Goal: Find specific page/section: Find specific page/section

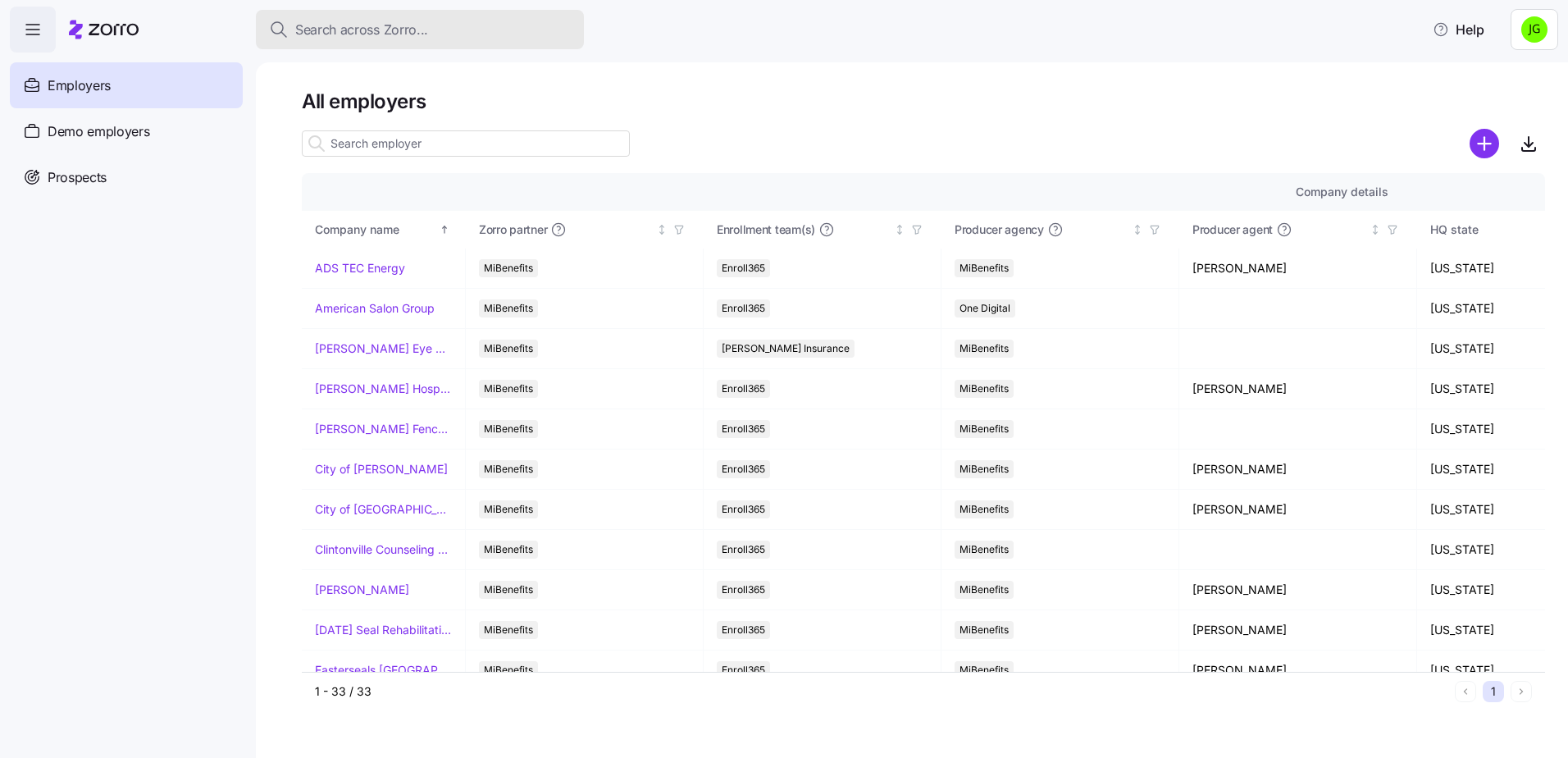
click at [346, 26] on span "Search across Zorro..." at bounding box center [361, 30] width 133 height 21
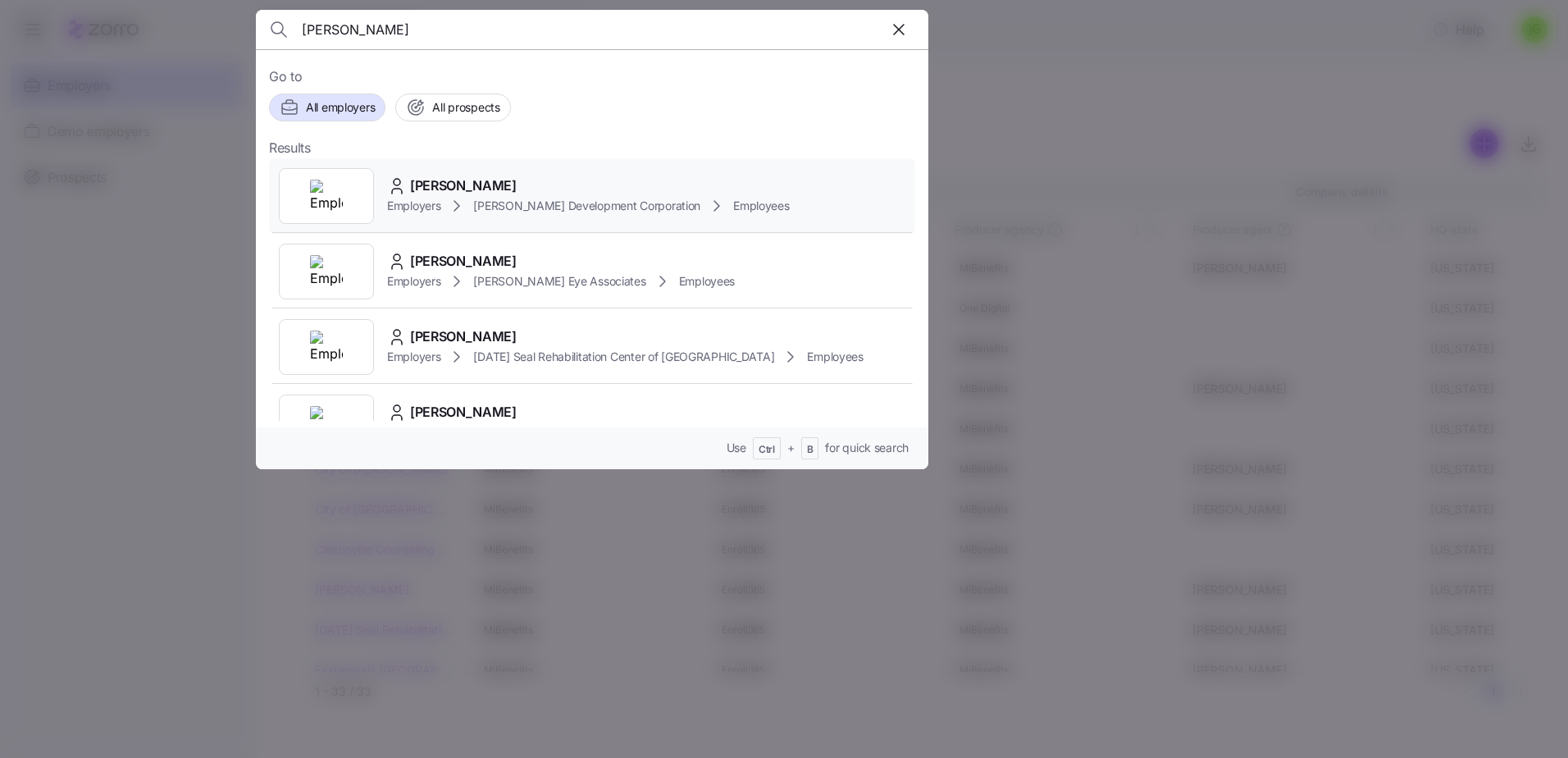
type input "[PERSON_NAME]"
click at [433, 192] on span "[PERSON_NAME]" at bounding box center [463, 186] width 107 height 21
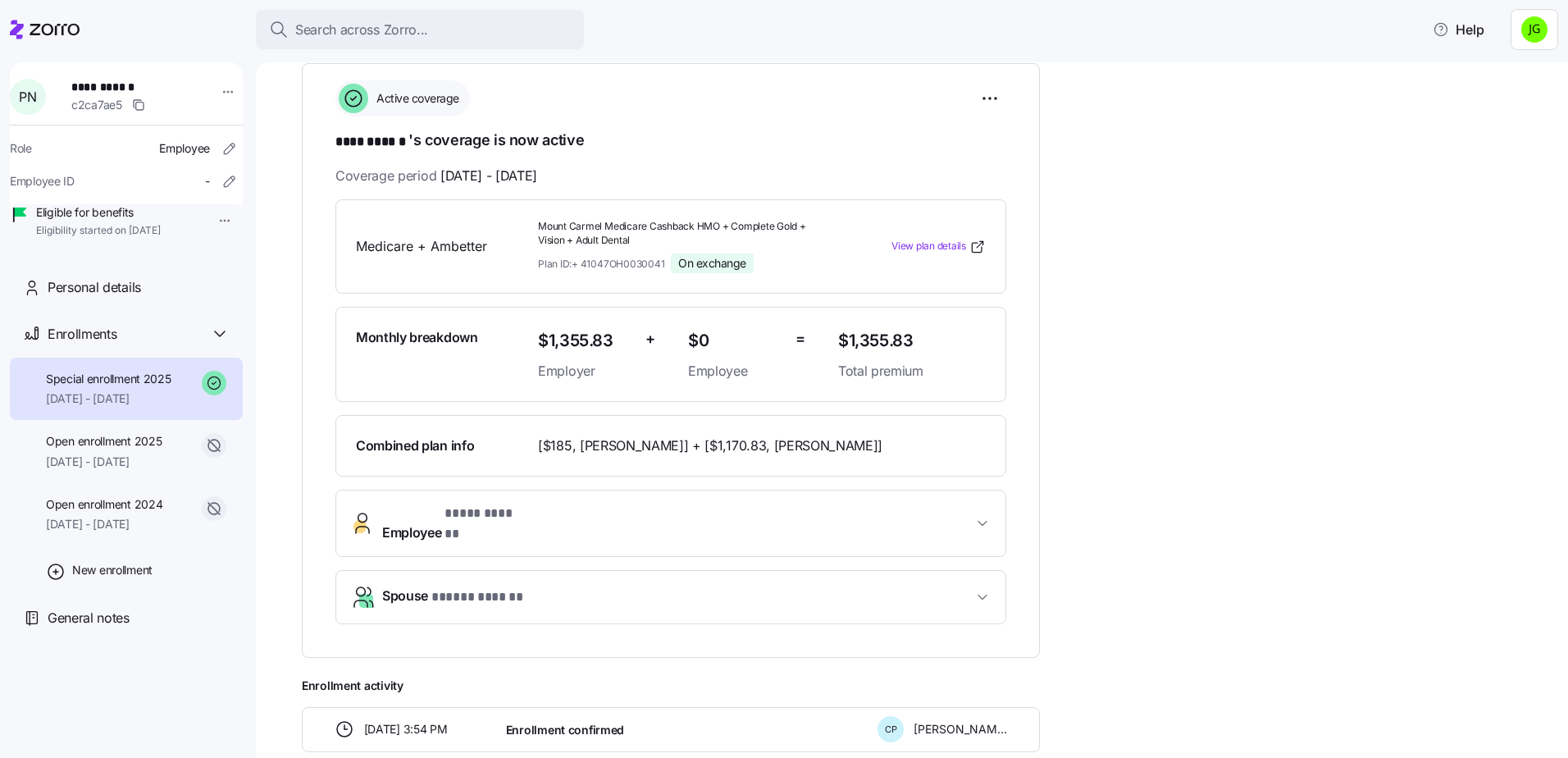
scroll to position [246, 0]
